Goal: Task Accomplishment & Management: Complete application form

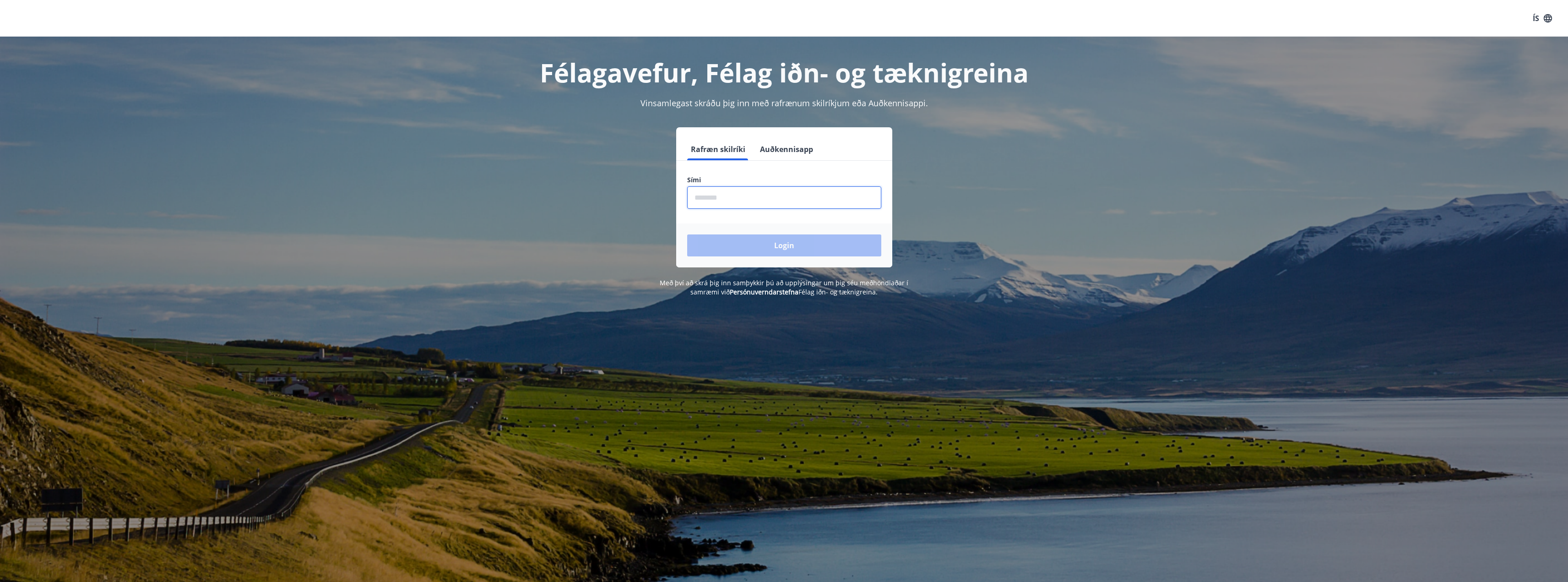
click at [730, 195] on input "phone" at bounding box center [784, 197] width 194 height 23
type input "********"
click at [803, 254] on button "Login" at bounding box center [784, 245] width 194 height 22
